Goal: Task Accomplishment & Management: Complete application form

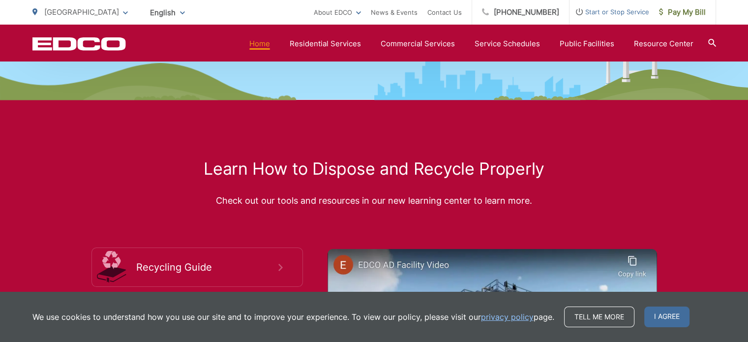
scroll to position [1518, 0]
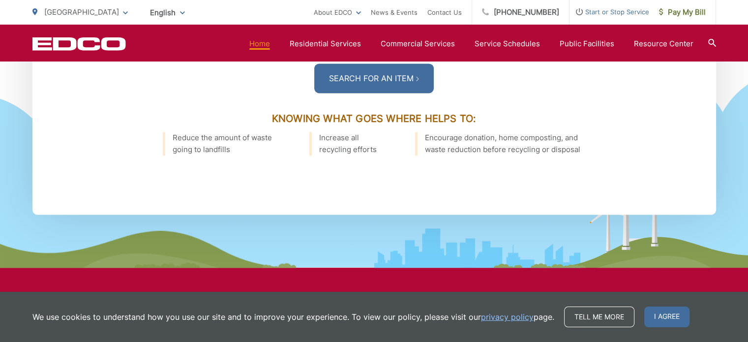
click at [713, 40] on icon at bounding box center [712, 43] width 8 height 8
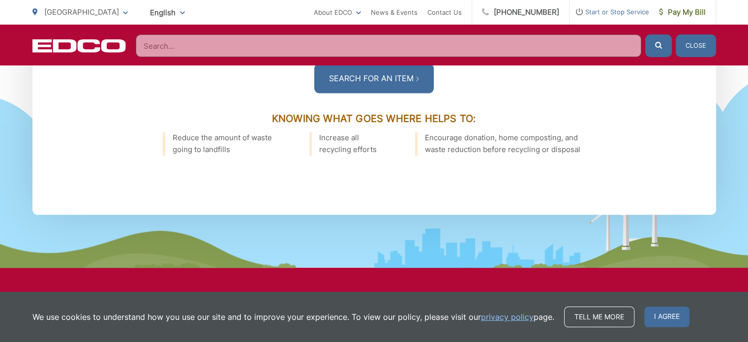
click at [314, 43] on input "Search" at bounding box center [388, 45] width 505 height 23
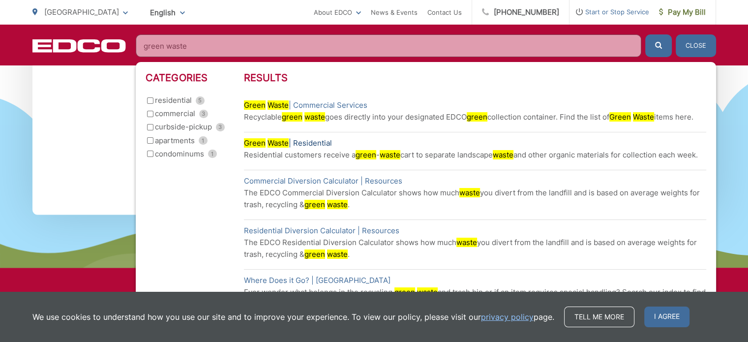
type input "green waste"
click at [306, 141] on link "Green Waste | Residential" at bounding box center [288, 143] width 88 height 12
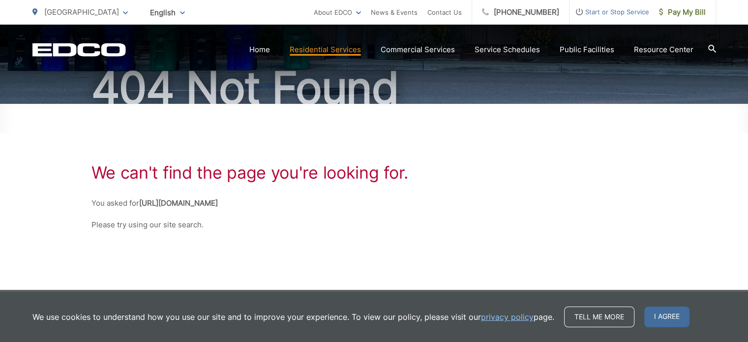
scroll to position [77, 0]
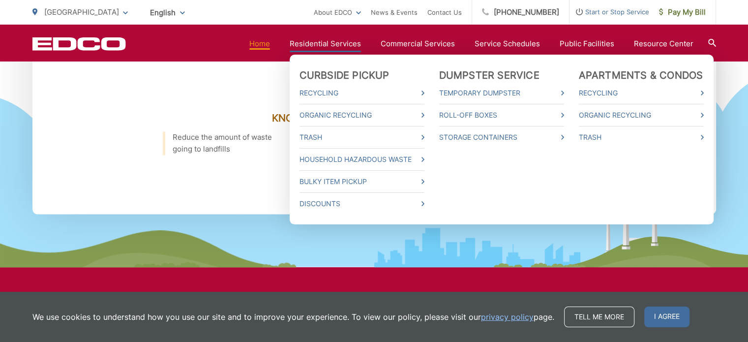
scroll to position [1322, 0]
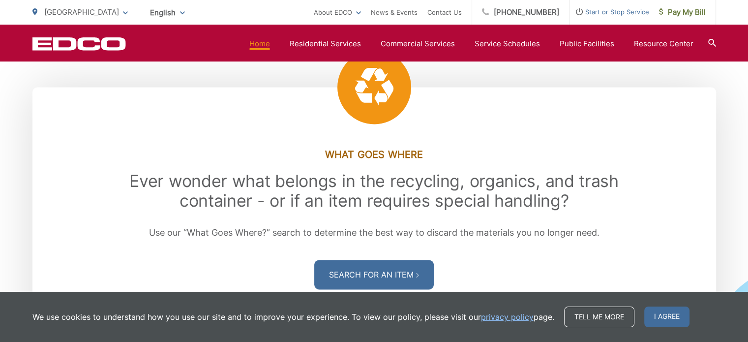
click at [448, 144] on div ".st0{fill-rule:evenodd;clip-rule:evenodd;fill:#fff} What Goes Where Ever wonder…" at bounding box center [374, 249] width 684 height 324
click at [710, 43] on icon at bounding box center [712, 43] width 8 height 8
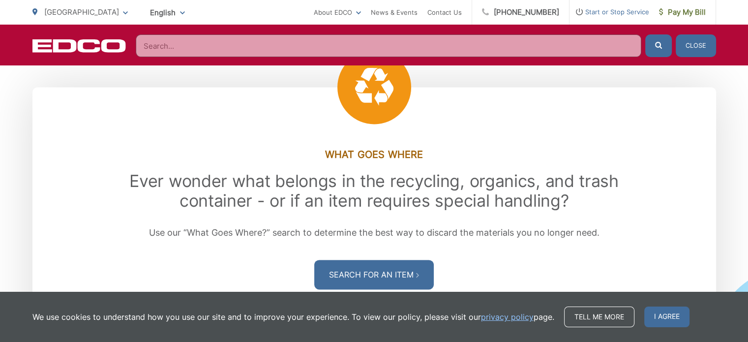
click at [425, 38] on input "Search" at bounding box center [388, 45] width 505 height 23
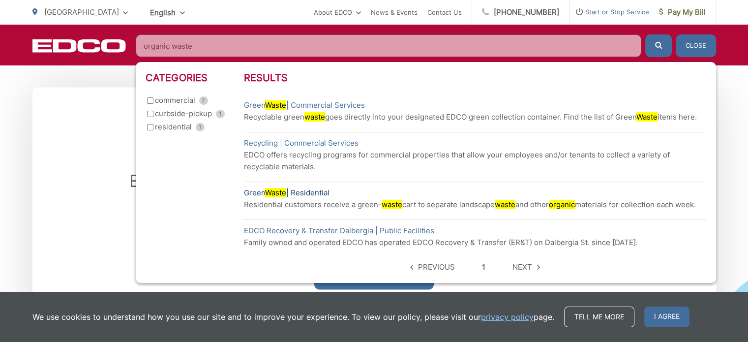
type input "organic waste"
click at [270, 190] on mark "Waste" at bounding box center [275, 192] width 21 height 9
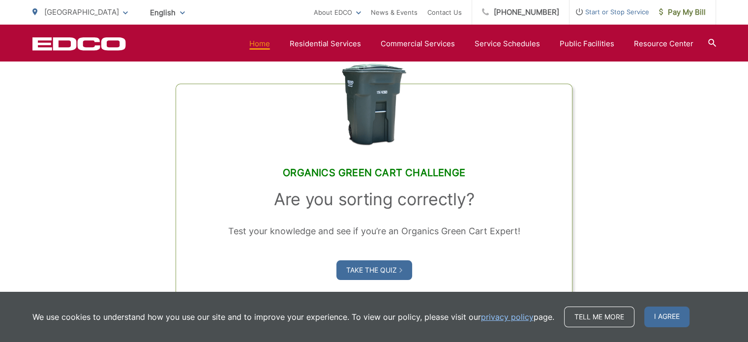
scroll to position [634, 0]
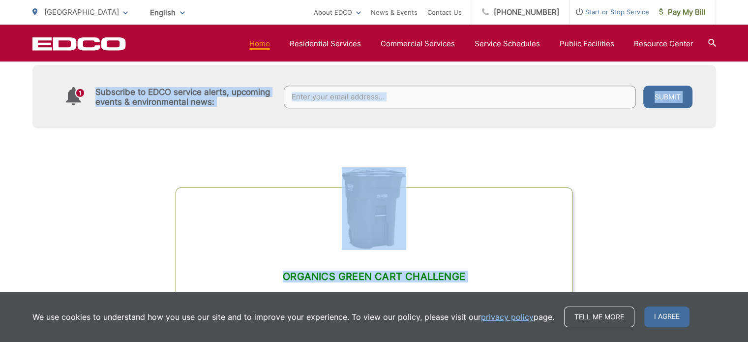
drag, startPoint x: 715, startPoint y: 44, endPoint x: 362, endPoint y: 244, distance: 405.4
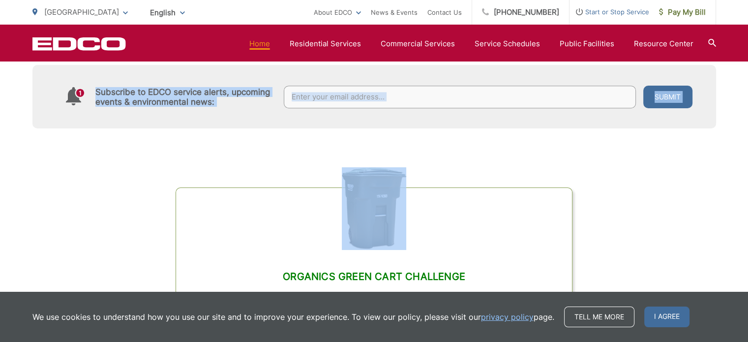
click at [375, 219] on img at bounding box center [374, 208] width 65 height 83
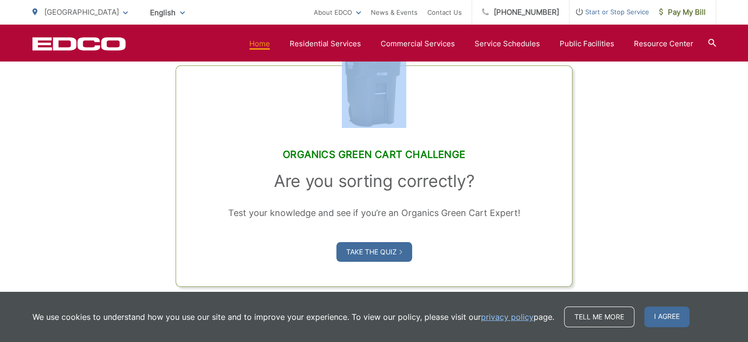
scroll to position [781, 0]
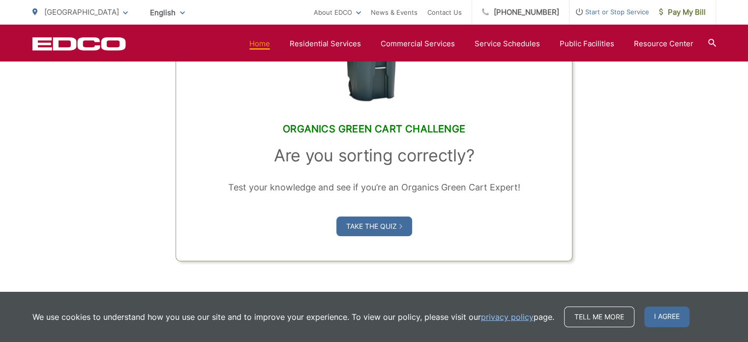
click at [712, 39] on icon at bounding box center [712, 43] width 8 height 8
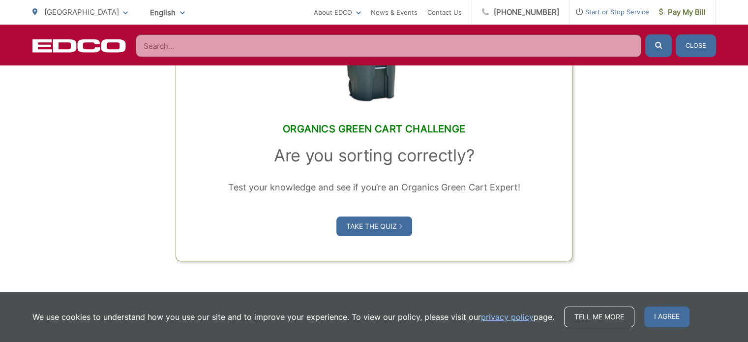
click at [526, 50] on input "Search" at bounding box center [388, 45] width 505 height 23
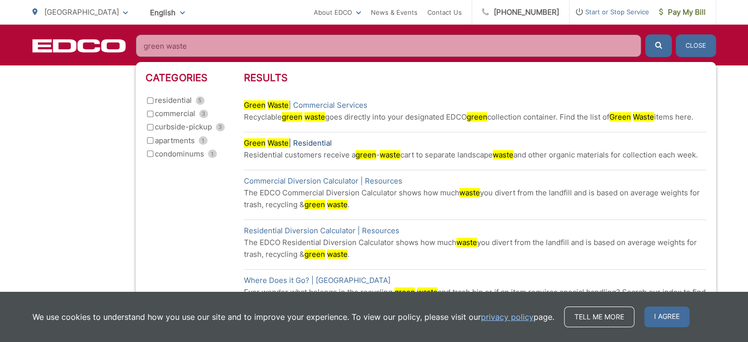
type input "green waste"
click at [314, 142] on link "Green Waste | Residential" at bounding box center [288, 143] width 88 height 12
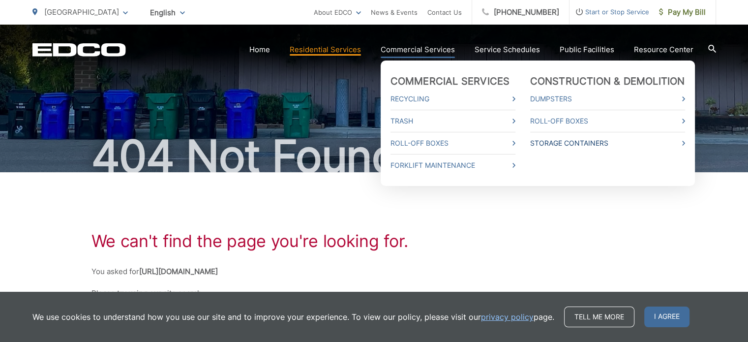
click at [595, 141] on link "Storage Containers" at bounding box center [607, 143] width 155 height 12
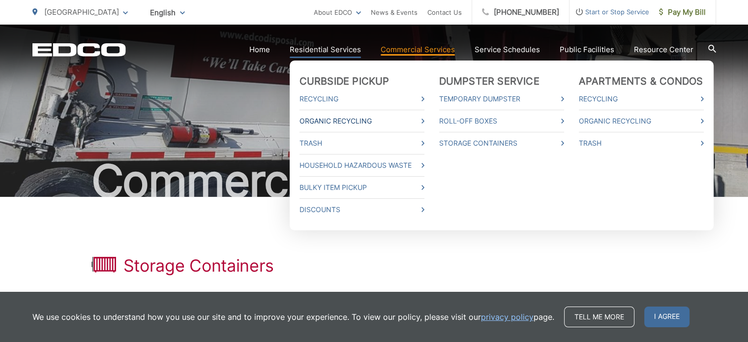
click at [344, 120] on link "Organic Recycling" at bounding box center [361, 121] width 125 height 12
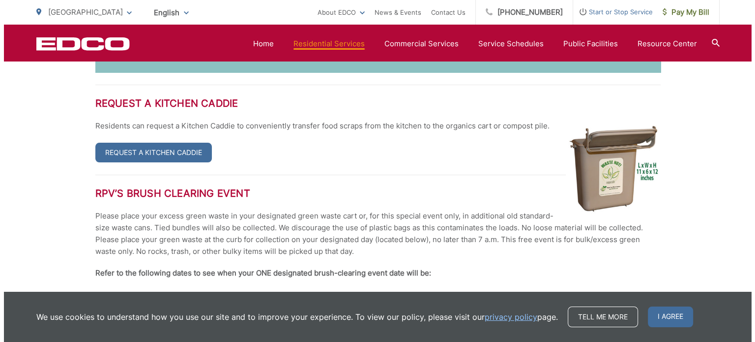
scroll to position [1229, 0]
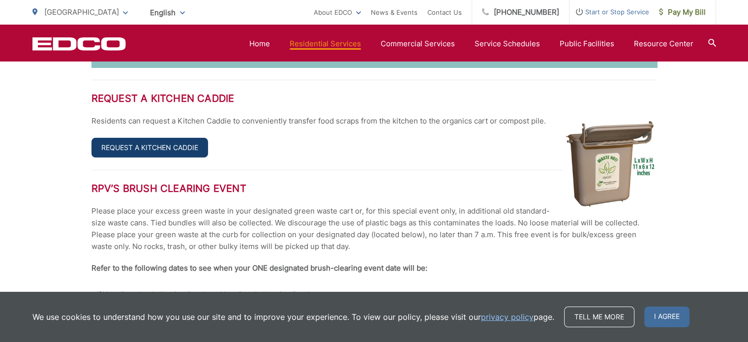
click at [149, 138] on link "Request a Kitchen Caddie" at bounding box center [149, 148] width 117 height 20
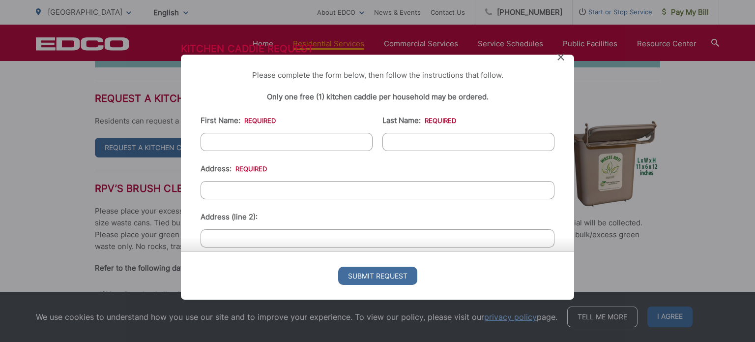
click at [259, 148] on input "First Name: *" at bounding box center [287, 142] width 172 height 18
type input "David"
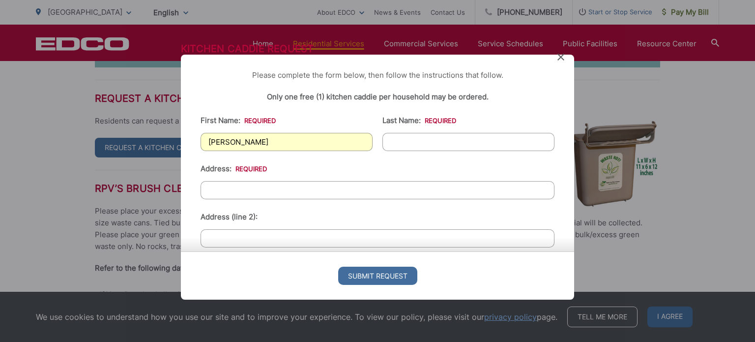
type input "Hone"
type input "29500 Oceanport Road"
type input "[GEOGRAPHIC_DATA]"
type input "90275"
type input "(310) 795-1413"
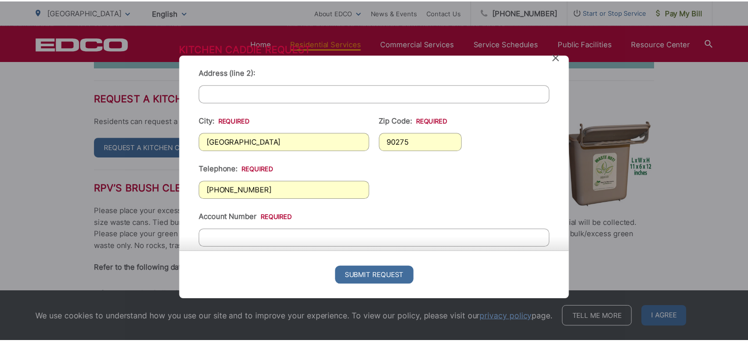
scroll to position [197, 0]
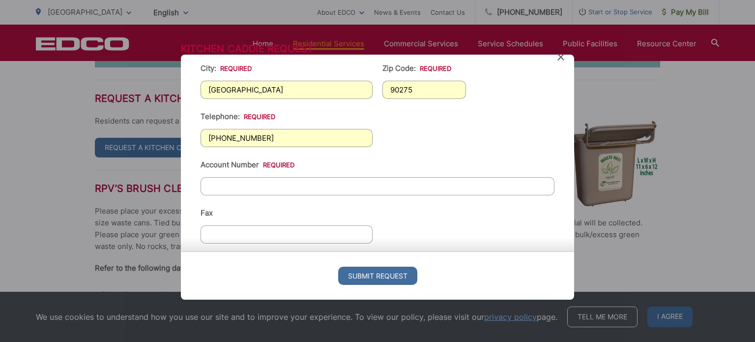
click at [562, 56] on icon at bounding box center [561, 57] width 7 height 7
